Goal: Information Seeking & Learning: Learn about a topic

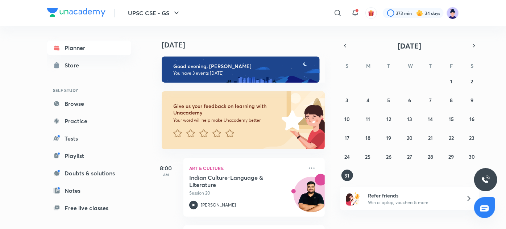
click at [334, 15] on icon at bounding box center [337, 13] width 9 height 9
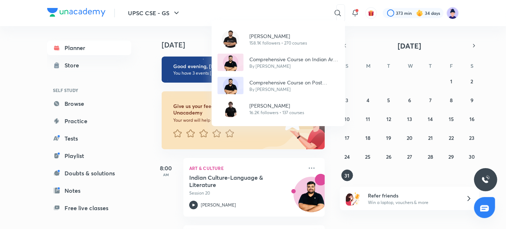
click at [275, 12] on div "Pratik Nayak 158.1K followers • 270 courses Comprehensive Course on Indian Art …" at bounding box center [253, 114] width 506 height 229
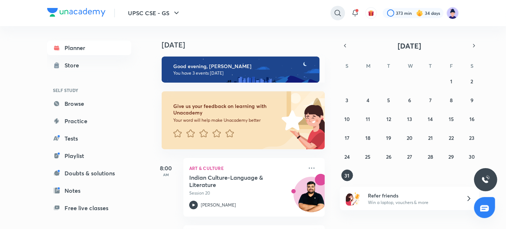
click at [336, 9] on icon at bounding box center [337, 13] width 9 height 9
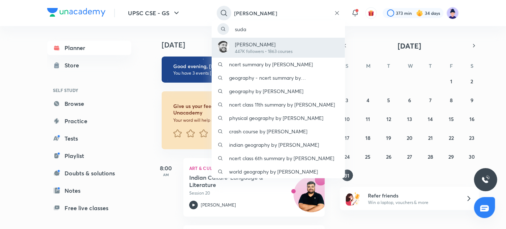
type input "Sudarshan Gurjar"
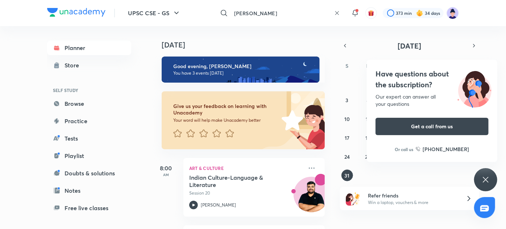
click at [289, 13] on input "Sudarshan Gurjar" at bounding box center [281, 13] width 100 height 20
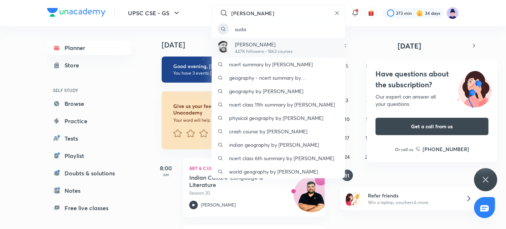
click at [282, 47] on p "Sudarshan Gurjar" at bounding box center [264, 45] width 58 height 8
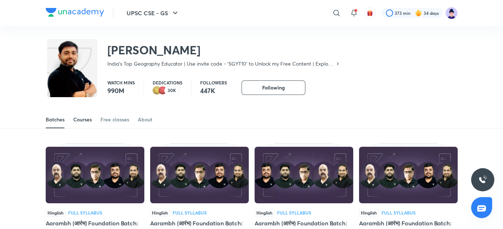
click at [84, 120] on div "Courses" at bounding box center [82, 119] width 18 height 7
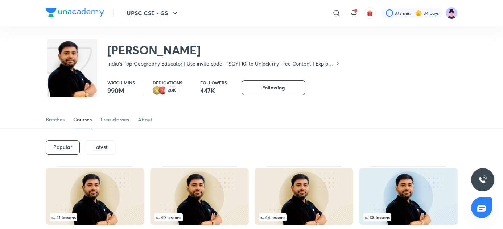
click at [108, 146] on div "Latest" at bounding box center [101, 147] width 30 height 14
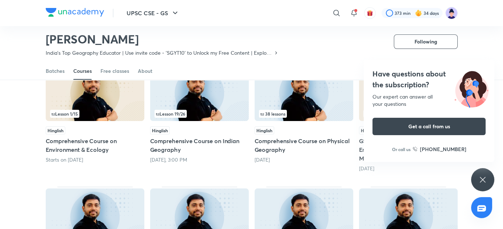
scroll to position [73, 0]
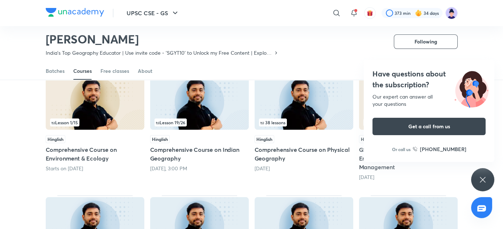
drag, startPoint x: 158, startPoint y: 91, endPoint x: 157, endPoint y: 97, distance: 6.0
click at [157, 97] on img at bounding box center [199, 101] width 99 height 57
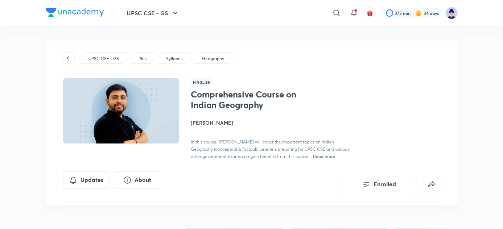
scroll to position [73, 0]
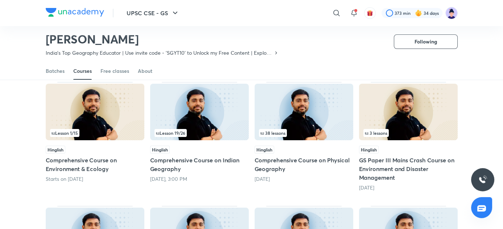
scroll to position [63, 0]
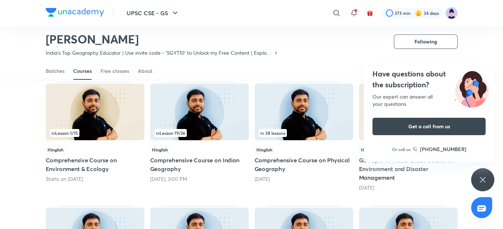
click at [447, 94] on div "Our expert can answer all your questions" at bounding box center [428, 100] width 113 height 14
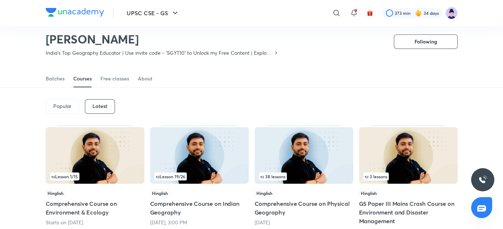
scroll to position [19, 0]
click at [336, 12] on icon at bounding box center [336, 13] width 9 height 9
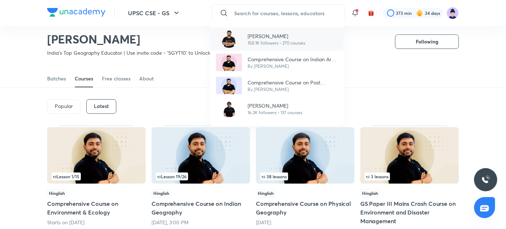
click at [280, 44] on p "158.1K followers • 270 courses" at bounding box center [277, 43] width 58 height 7
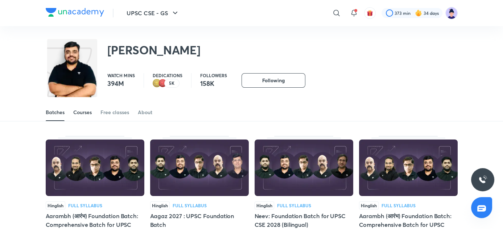
click at [91, 112] on div "Courses" at bounding box center [82, 112] width 18 height 7
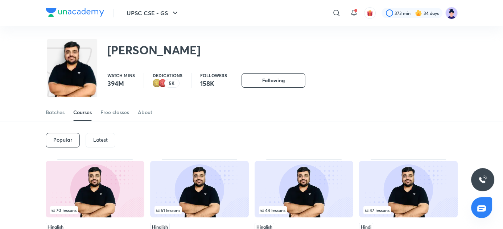
click at [106, 141] on p "Latest" at bounding box center [100, 140] width 14 height 6
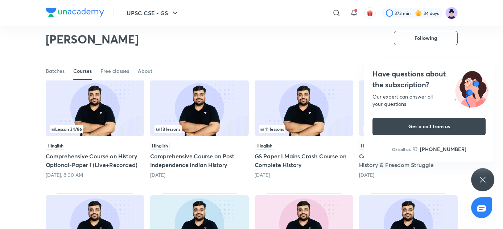
scroll to position [58, 0]
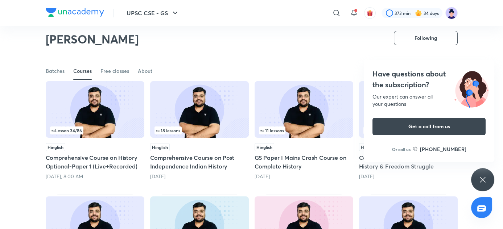
click at [424, 76] on h4 "Have questions about the subscription?" at bounding box center [428, 79] width 113 height 22
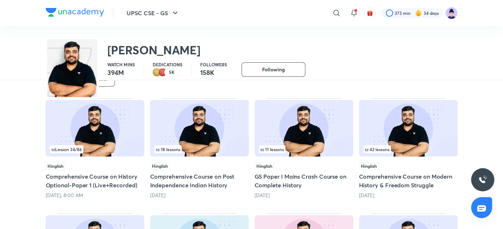
scroll to position [63, 0]
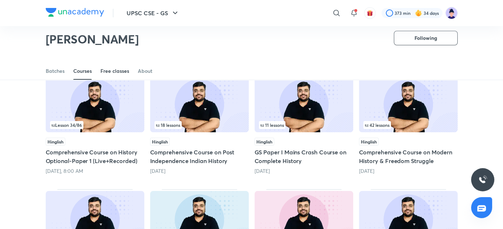
click at [114, 70] on div "Free classes" at bounding box center [114, 70] width 29 height 7
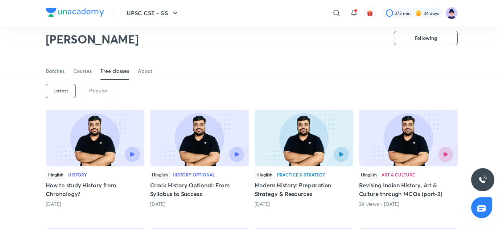
scroll to position [27, 0]
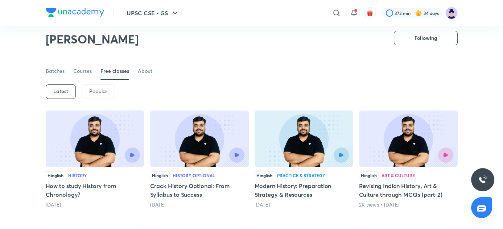
click at [96, 91] on p "Popular" at bounding box center [98, 91] width 18 height 6
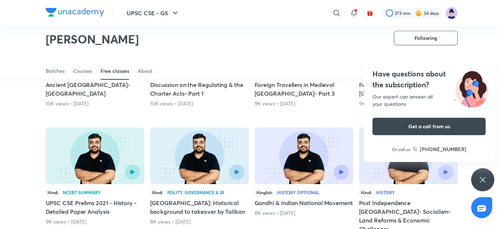
scroll to position [255, 0]
click at [431, 84] on h4 "Have questions about the subscription?" at bounding box center [428, 79] width 113 height 22
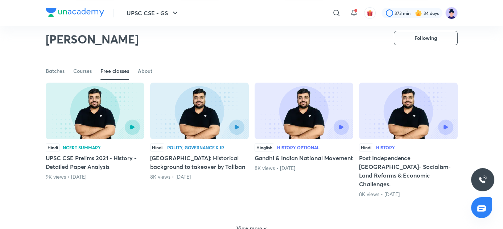
scroll to position [300, 0]
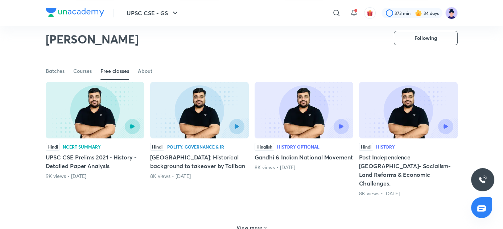
click at [258, 222] on div "View more" at bounding box center [251, 228] width 36 height 12
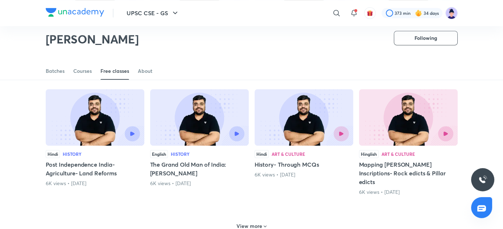
scroll to position [683, 0]
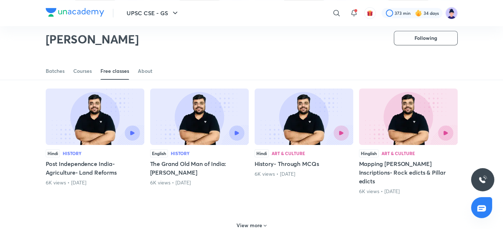
click at [370, 159] on div "Hinglish Art & Culture Mapping Asokan Inscriptions- Rock edicts & Pillar edicts…" at bounding box center [408, 172] width 99 height 46
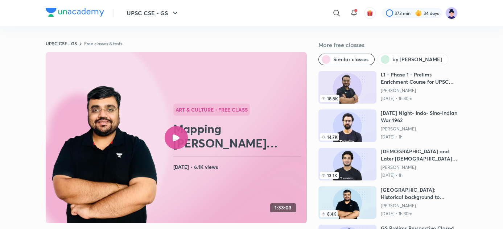
scroll to position [570, 0]
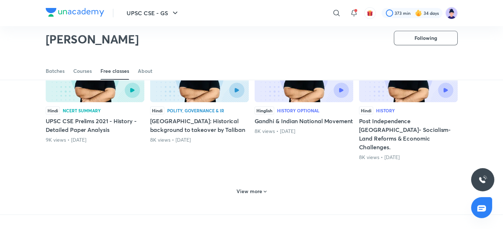
scroll to position [337, 0]
click at [259, 187] on h6 "View more" at bounding box center [249, 190] width 26 height 7
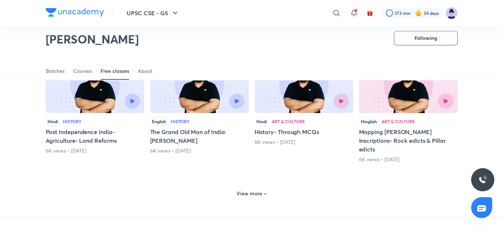
scroll to position [715, 0]
click at [259, 190] on h6 "View more" at bounding box center [249, 193] width 26 height 7
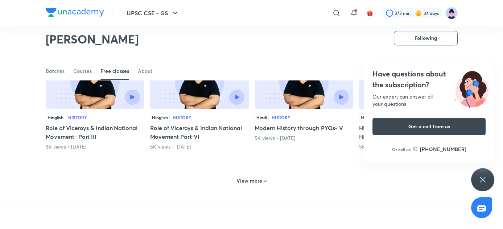
scroll to position [1114, 0]
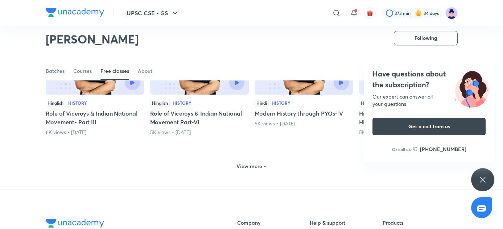
click at [258, 163] on h6 "View more" at bounding box center [249, 166] width 26 height 7
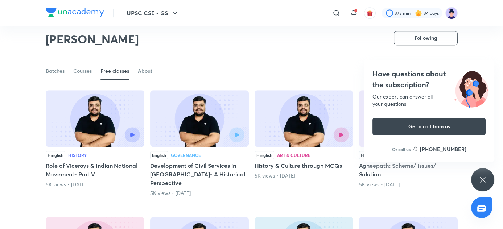
scroll to position [1180, 0]
click at [434, 75] on h4 "Have questions about the subscription?" at bounding box center [428, 79] width 113 height 22
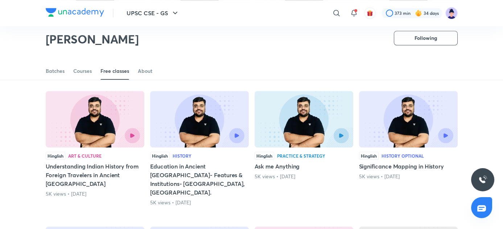
scroll to position [1306, 0]
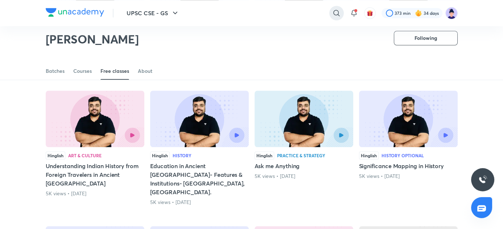
click at [335, 11] on icon at bounding box center [336, 13] width 9 height 9
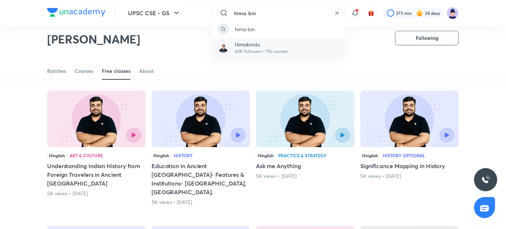
type input "hima bin"
click at [296, 51] on div "Himabindu 60K followers • 176 courses" at bounding box center [278, 48] width 133 height 20
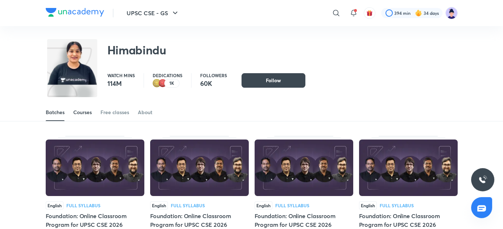
click at [83, 114] on div "Courses" at bounding box center [82, 112] width 18 height 7
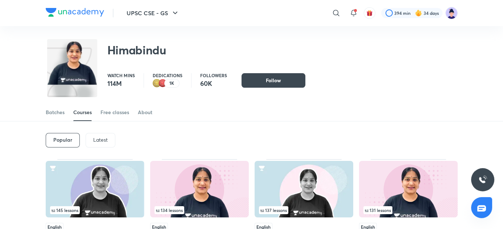
click at [93, 143] on div "Latest" at bounding box center [101, 140] width 30 height 14
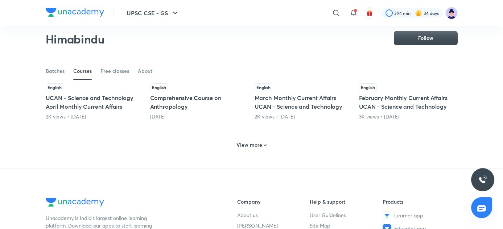
scroll to position [348, 0]
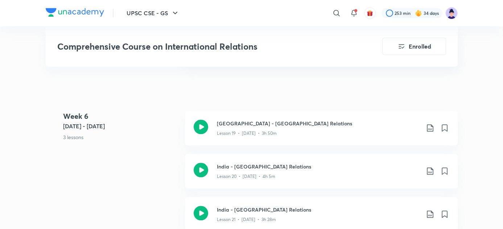
scroll to position [1374, 0]
click at [245, 164] on h3 "India - Russia Relations" at bounding box center [318, 168] width 203 height 8
